Goal: Task Accomplishment & Management: Use online tool/utility

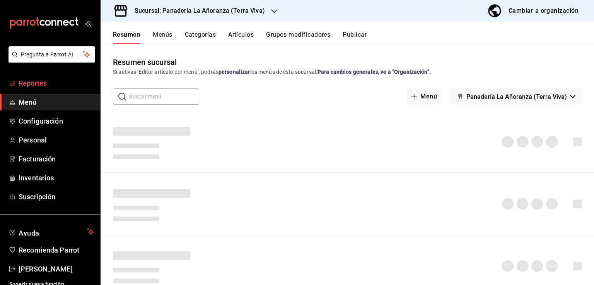
click at [14, 82] on icon "mailbox folders" at bounding box center [12, 83] width 6 height 6
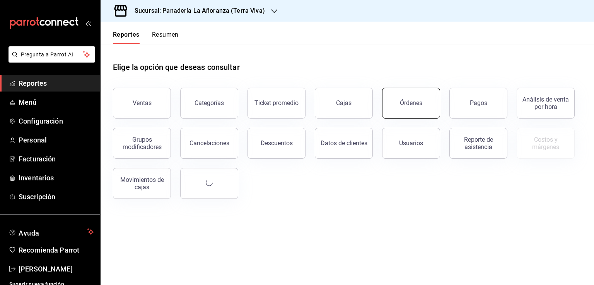
click at [410, 100] on div "Órdenes" at bounding box center [411, 102] width 22 height 7
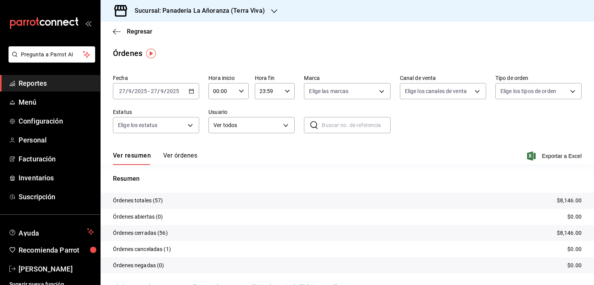
click at [39, 82] on span "Reportes" at bounding box center [56, 83] width 75 height 10
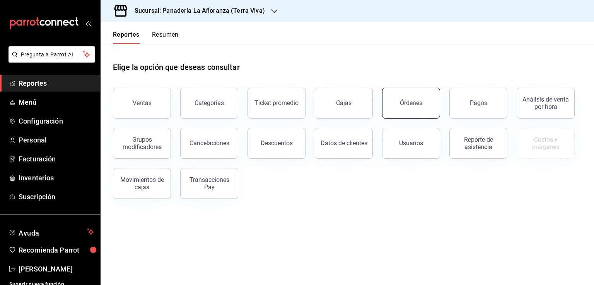
click at [397, 106] on button "Órdenes" at bounding box center [411, 103] width 58 height 31
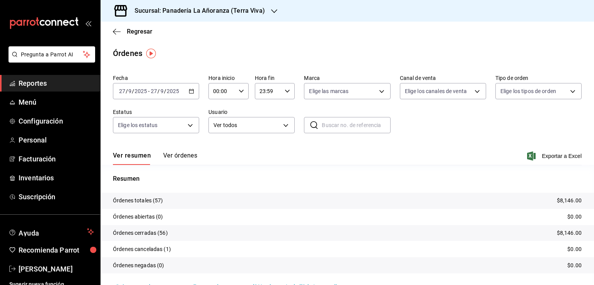
click at [272, 14] on div at bounding box center [274, 11] width 6 height 8
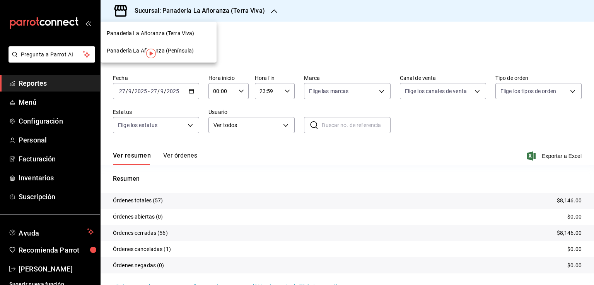
click at [162, 50] on span "Panadería La Añoranza (Península)" at bounding box center [150, 51] width 87 height 8
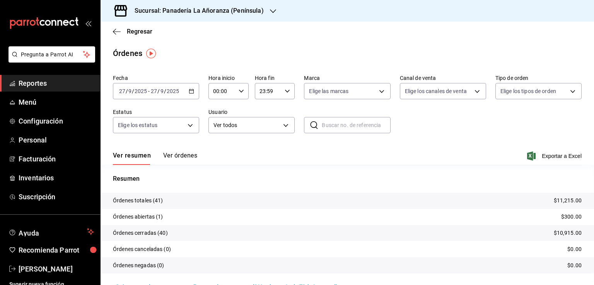
click at [40, 85] on span "Reportes" at bounding box center [56, 83] width 75 height 10
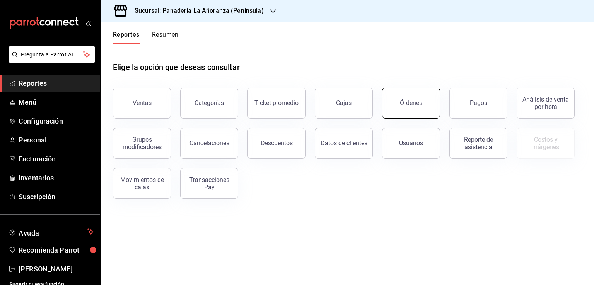
click at [432, 99] on button "Órdenes" at bounding box center [411, 103] width 58 height 31
